Goal: Leave review/rating

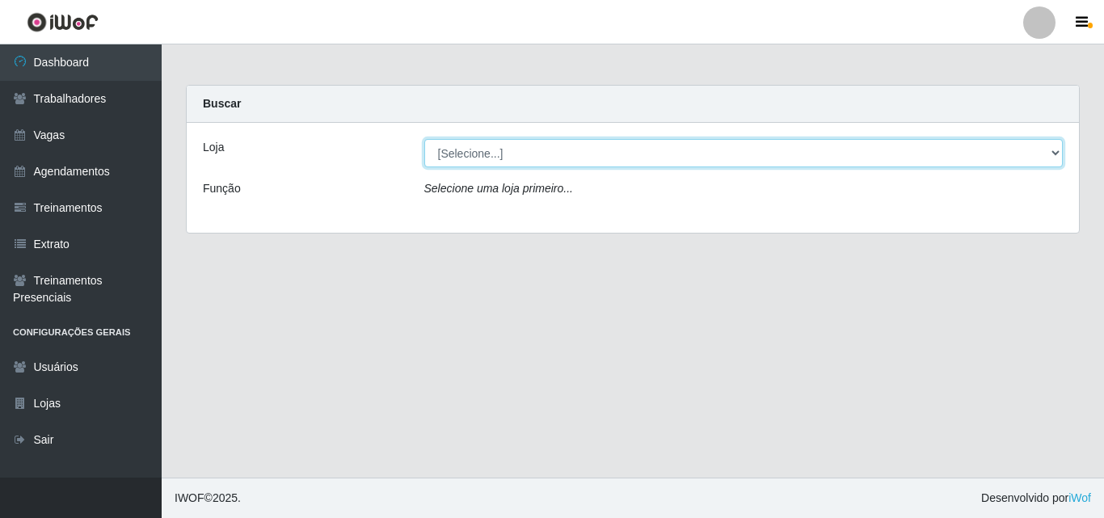
click at [475, 149] on select "[Selecione...] Chinatown Sushimi - [GEOGRAPHIC_DATA]" at bounding box center [743, 153] width 639 height 28
select select "357"
click at [424, 139] on select "[Selecione...] Chinatown Sushimi - [GEOGRAPHIC_DATA]" at bounding box center [743, 153] width 639 height 28
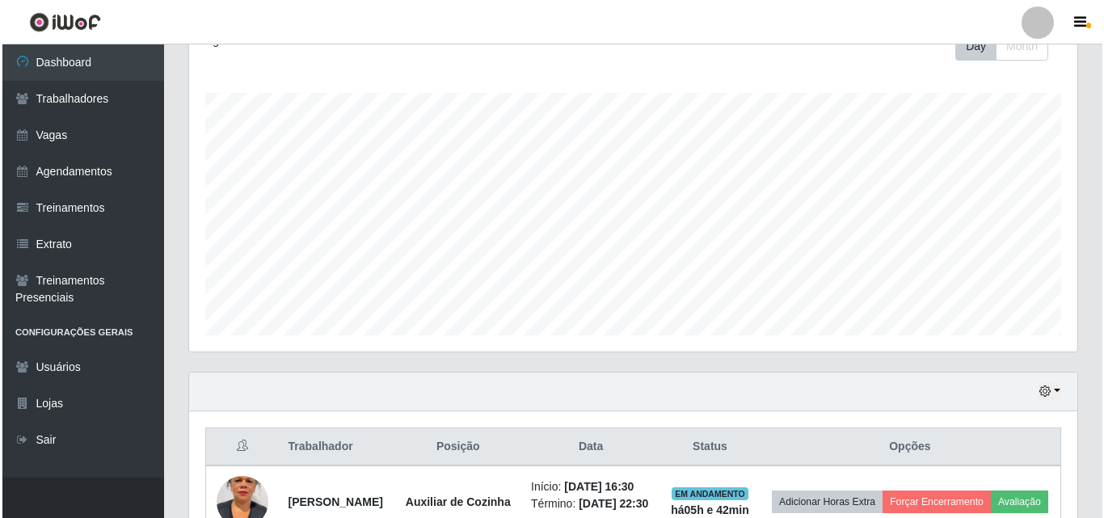
scroll to position [323, 0]
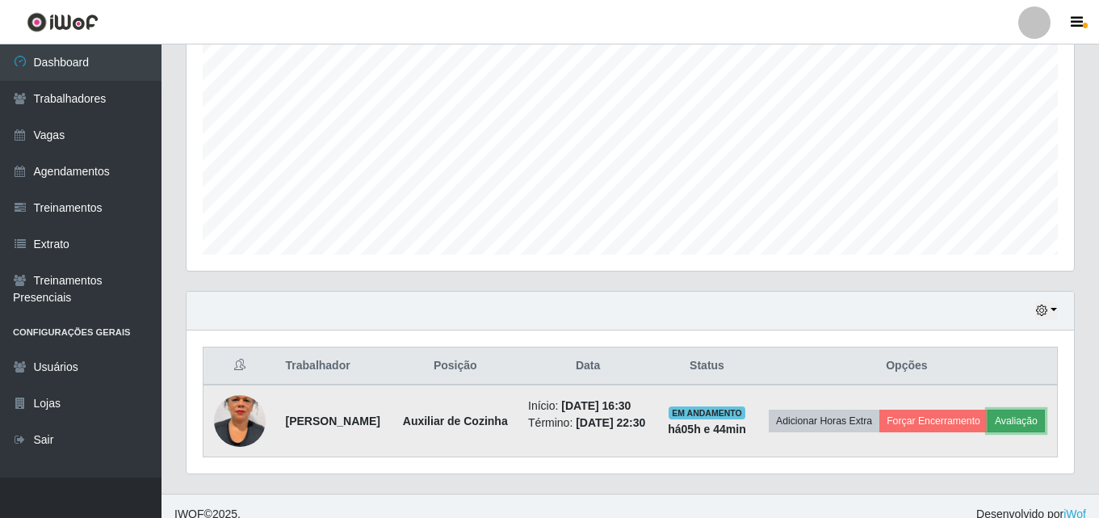
click at [988, 432] on button "Avaliação" at bounding box center [1016, 421] width 57 height 23
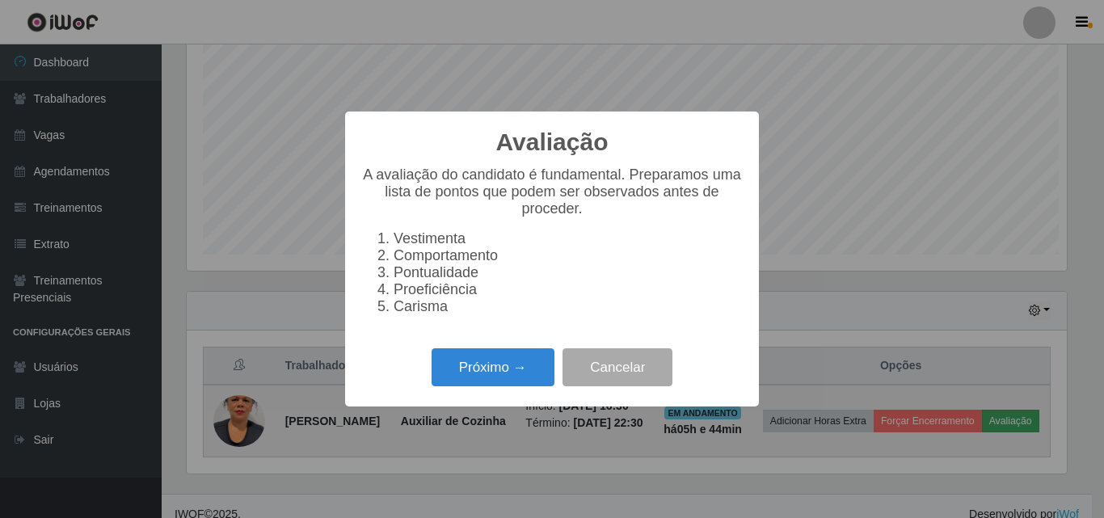
scroll to position [335, 880]
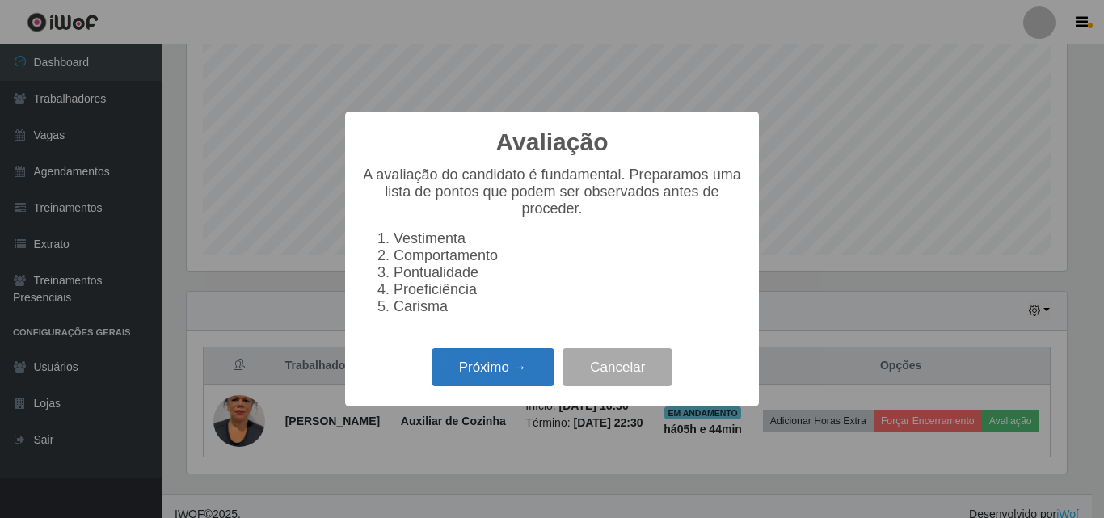
click at [507, 368] on button "Próximo →" at bounding box center [492, 367] width 123 height 38
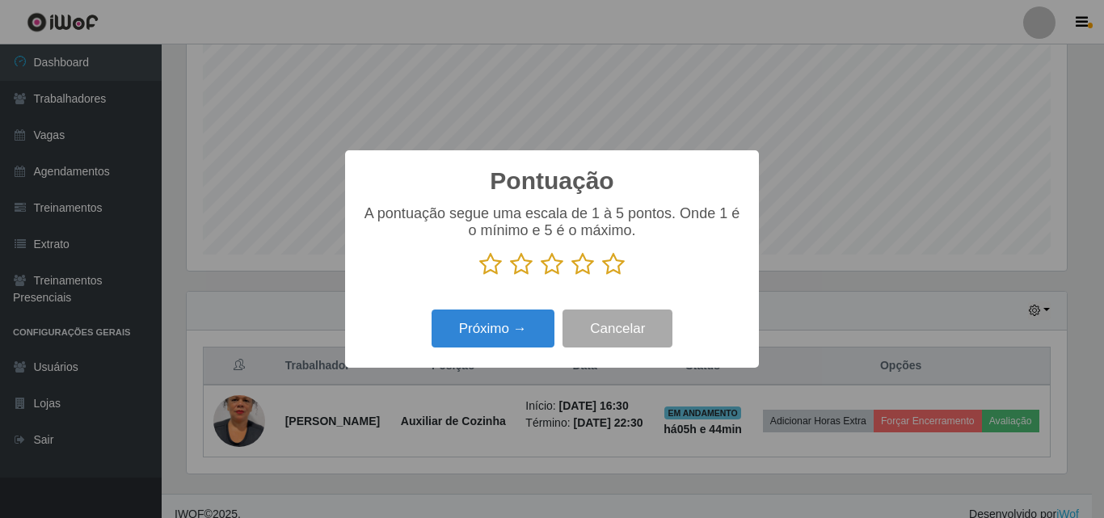
click at [609, 276] on icon at bounding box center [613, 264] width 23 height 24
click at [602, 276] on input "radio" at bounding box center [602, 276] width 0 height 0
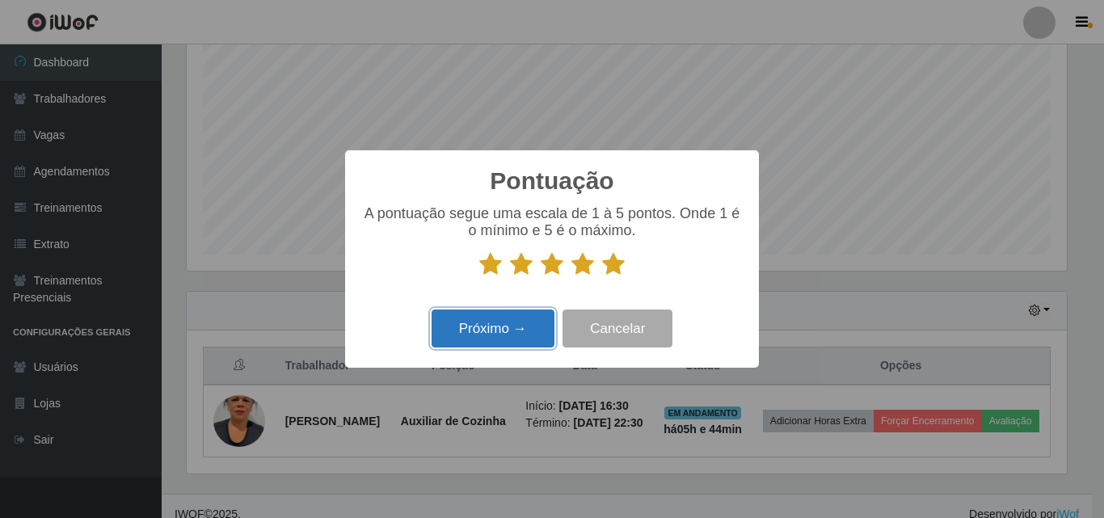
click at [491, 346] on button "Próximo →" at bounding box center [492, 328] width 123 height 38
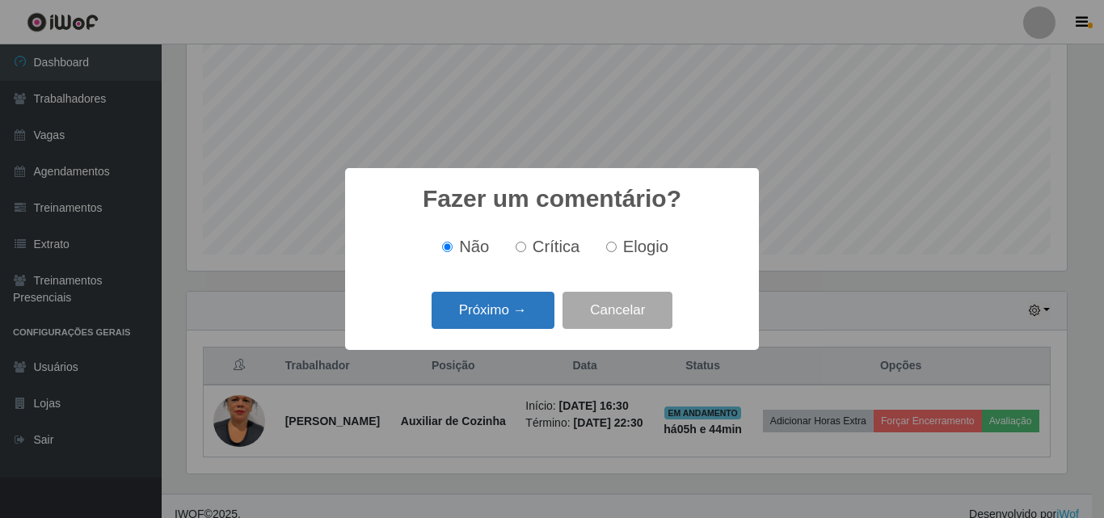
click at [486, 317] on button "Próximo →" at bounding box center [492, 311] width 123 height 38
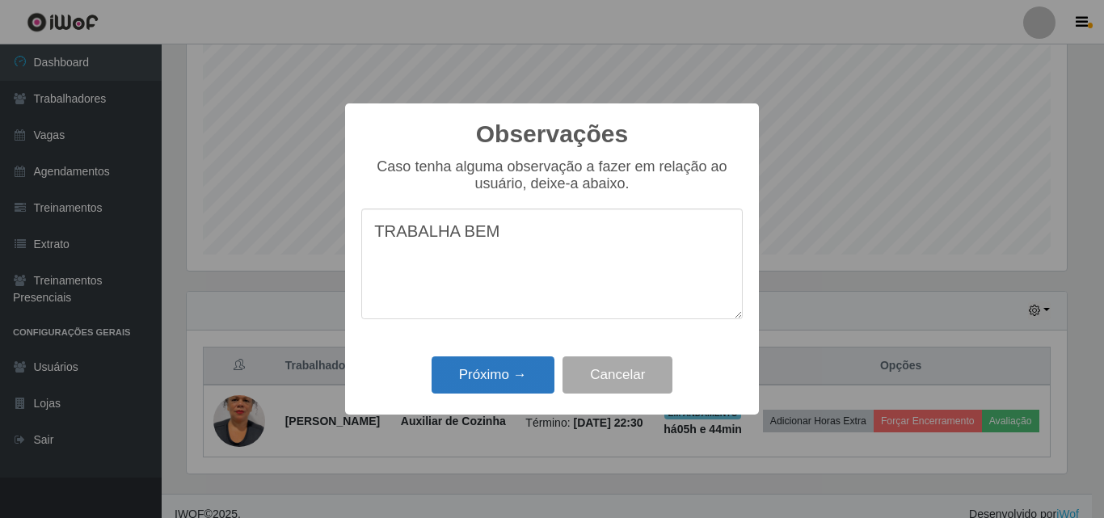
type textarea "TRABALHA BEM"
click at [499, 385] on button "Próximo →" at bounding box center [492, 375] width 123 height 38
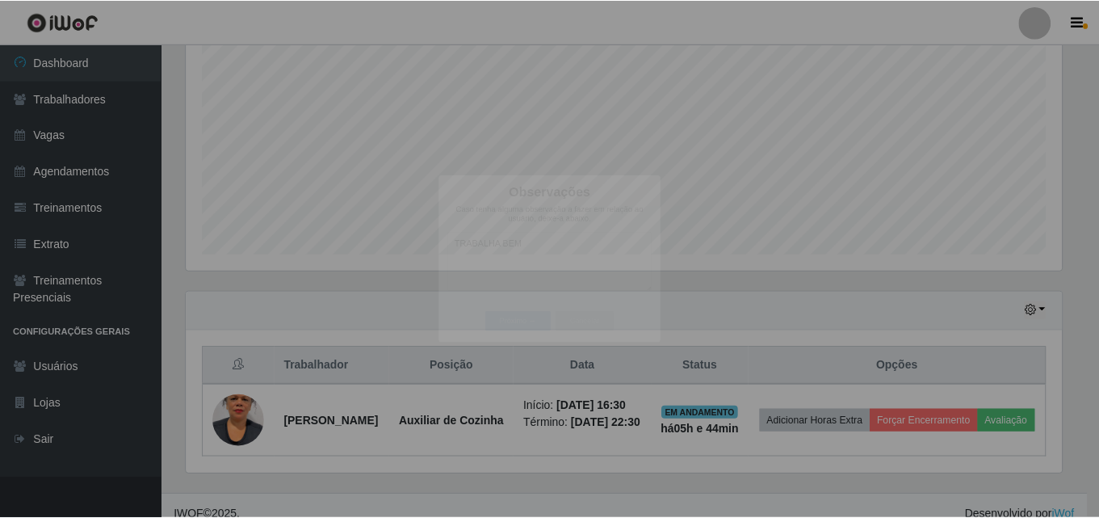
scroll to position [335, 888]
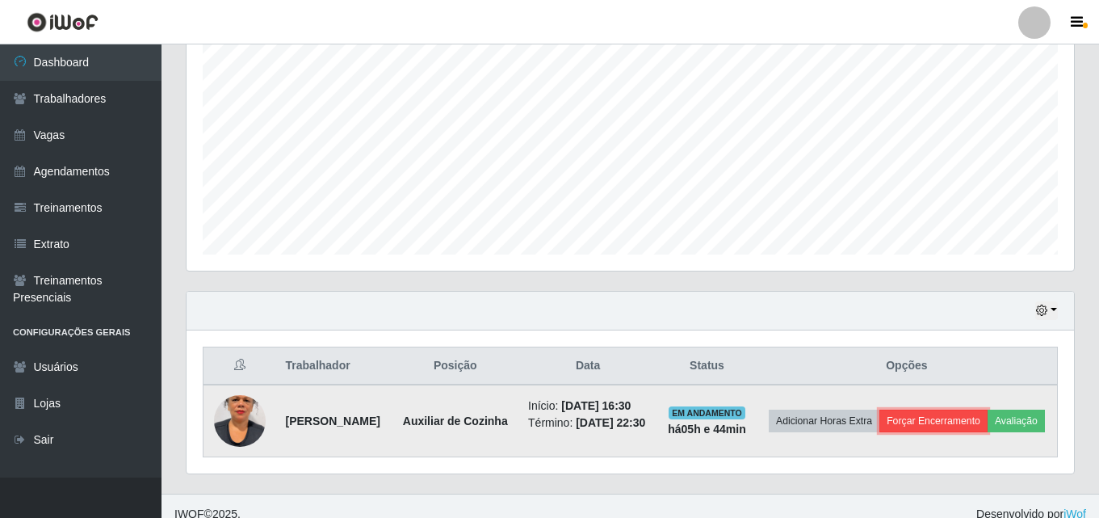
click at [961, 414] on button "Forçar Encerramento" at bounding box center [934, 421] width 108 height 23
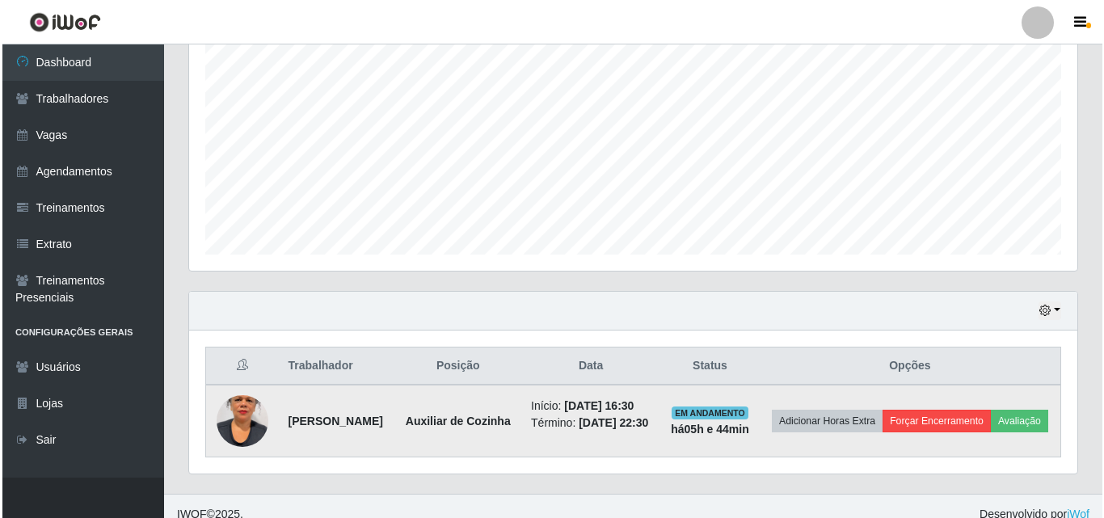
scroll to position [335, 880]
